Goal: Task Accomplishment & Management: Manage account settings

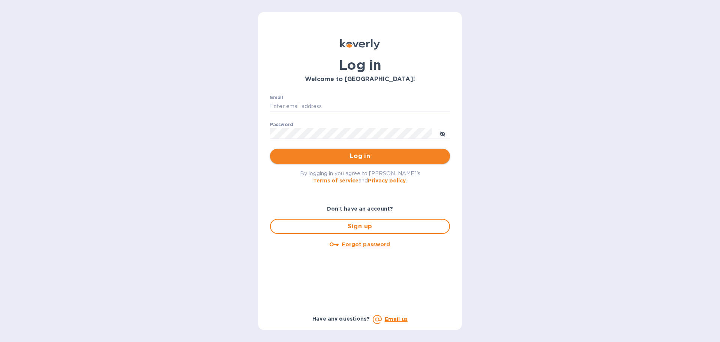
type input "[EMAIL_ADDRESS][DOMAIN_NAME]"
click at [323, 156] on span "Log in" at bounding box center [360, 156] width 168 height 9
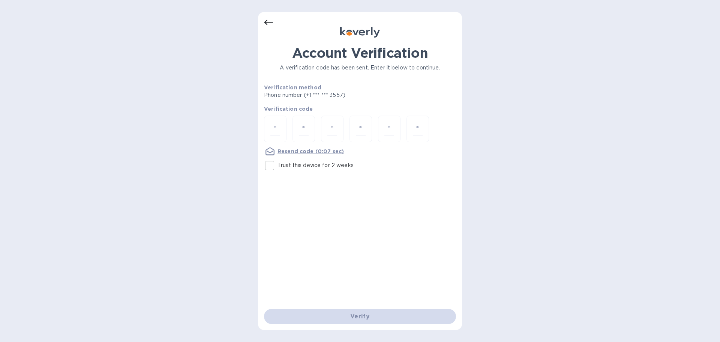
click at [291, 125] on div at bounding box center [360, 130] width 192 height 28
click at [277, 127] on input "number" at bounding box center [275, 129] width 10 height 14
type input "3"
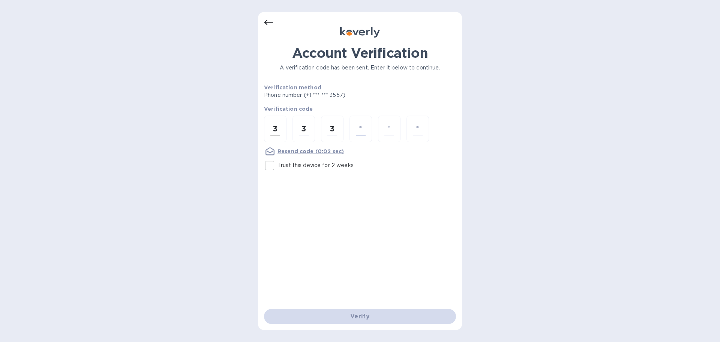
type input "1"
type input "5"
type input "2"
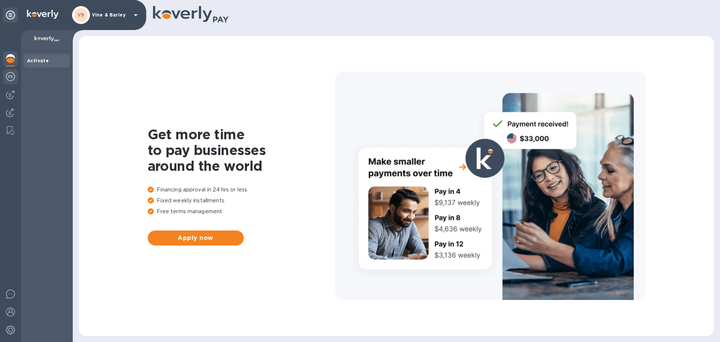
click at [11, 81] on div at bounding box center [10, 77] width 15 height 17
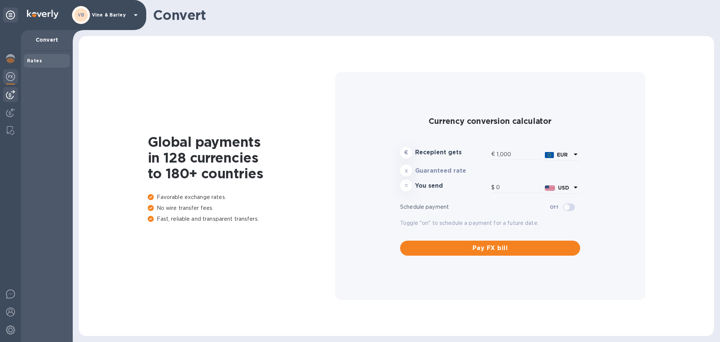
click at [11, 96] on img at bounding box center [10, 94] width 9 height 9
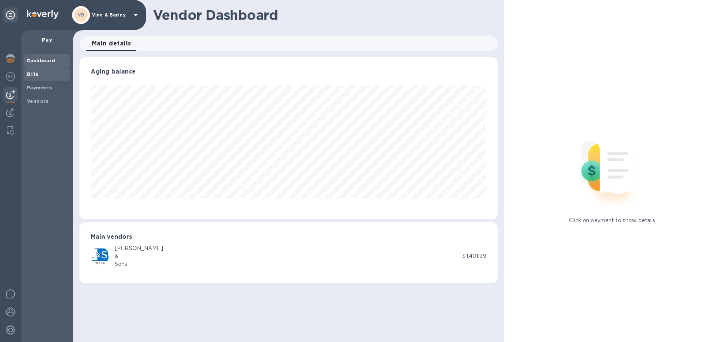
scroll to position [162, 418]
click at [40, 75] on span "Bills" at bounding box center [47, 75] width 40 height 8
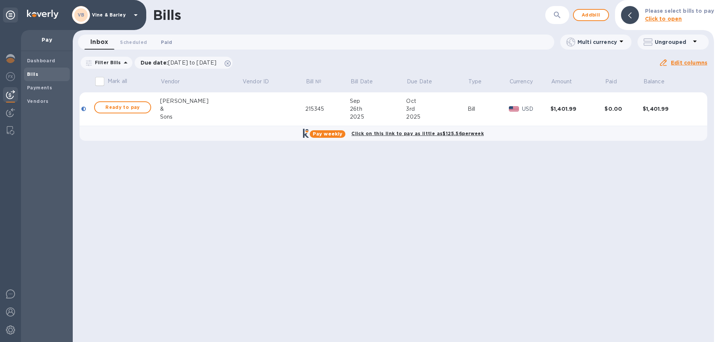
click at [168, 41] on span "Paid 0" at bounding box center [166, 42] width 11 height 8
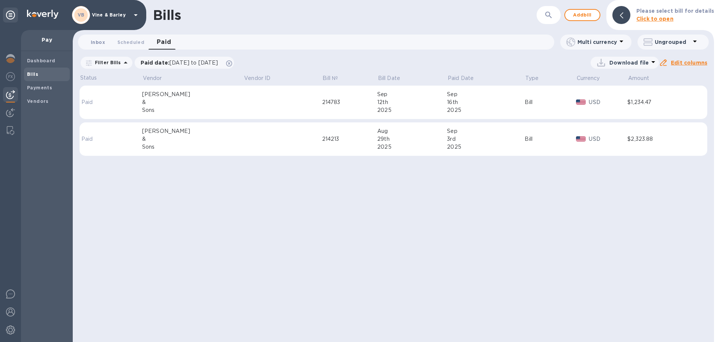
click at [93, 44] on span "Inbox 0" at bounding box center [98, 42] width 14 height 8
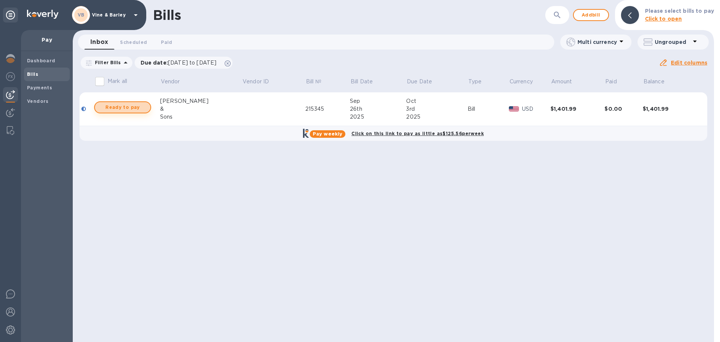
click at [143, 111] on span "Ready to pay" at bounding box center [123, 107] width 44 height 9
checkbox input "true"
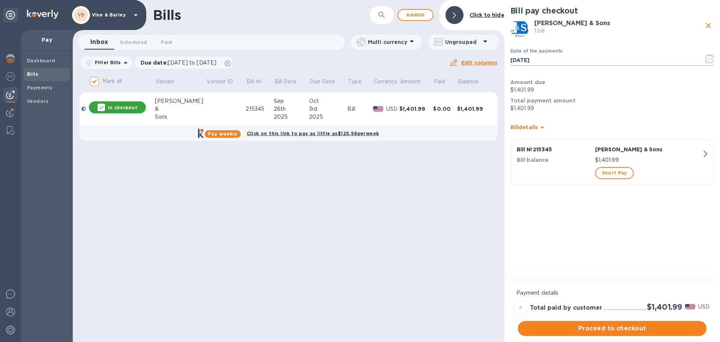
click at [706, 59] on icon "button" at bounding box center [710, 58] width 9 height 9
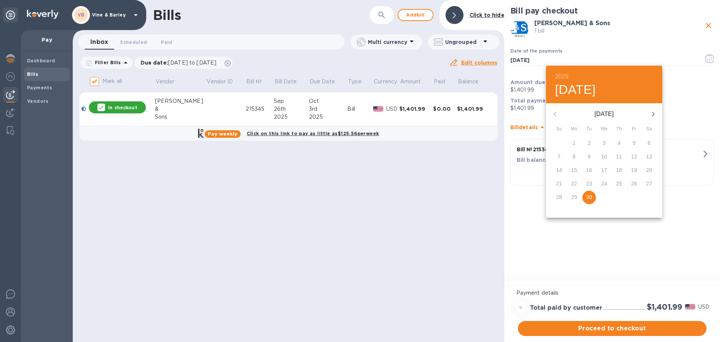
click at [654, 115] on icon "button" at bounding box center [653, 114] width 9 height 9
click at [635, 144] on p "3" at bounding box center [634, 143] width 3 height 8
type input "10/03/2025"
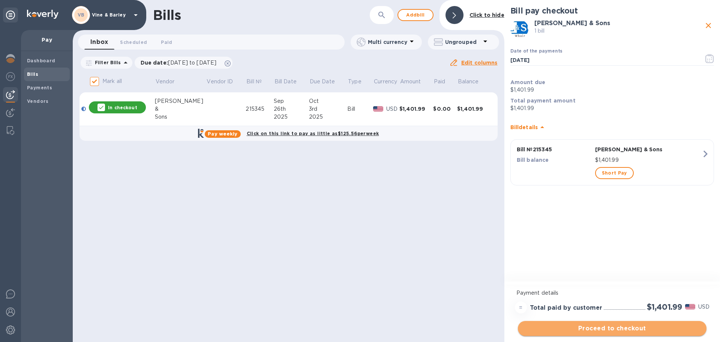
click at [591, 329] on span "Proceed to checkout" at bounding box center [612, 328] width 177 height 9
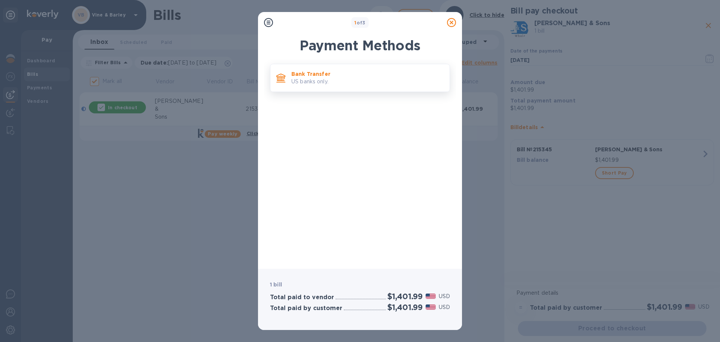
click at [331, 84] on p "US banks only." at bounding box center [367, 82] width 152 height 8
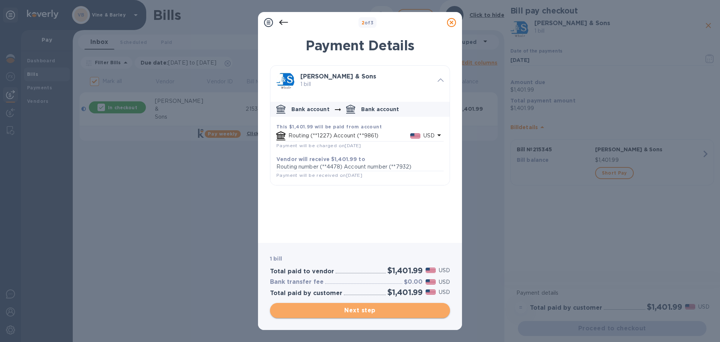
click at [378, 310] on span "Next step" at bounding box center [360, 310] width 168 height 9
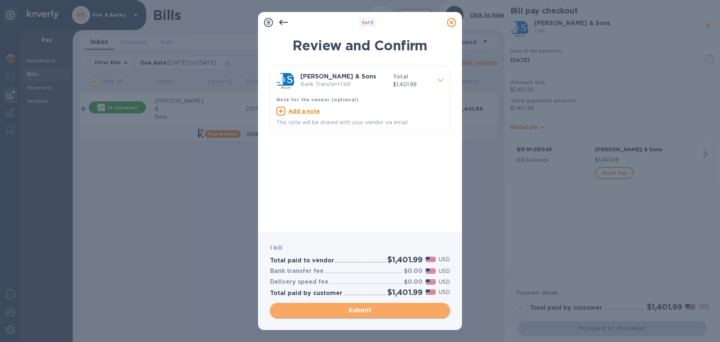
click at [378, 310] on span "Submit" at bounding box center [360, 310] width 168 height 9
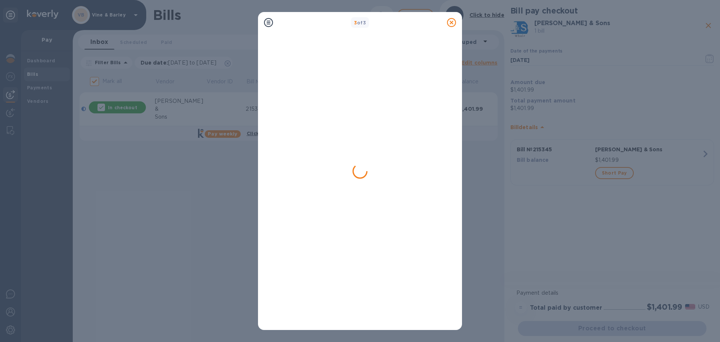
checkbox input "false"
